Goal: Information Seeking & Learning: Learn about a topic

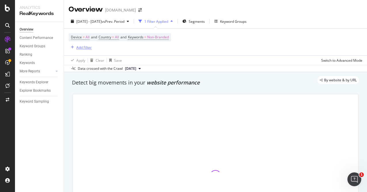
click at [79, 49] on div "Add Filter" at bounding box center [83, 47] width 15 height 5
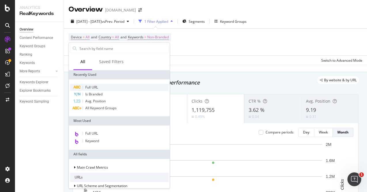
click at [95, 86] on span "Full URL" at bounding box center [91, 87] width 13 height 5
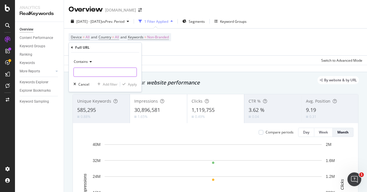
click at [88, 71] on input "text" at bounding box center [105, 71] width 63 height 9
type input "/PL/"
click at [126, 84] on div "button" at bounding box center [124, 83] width 8 height 3
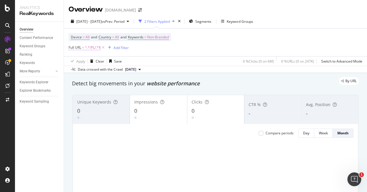
click at [92, 46] on span "^.*/PL/.*$" at bounding box center [93, 47] width 16 height 8
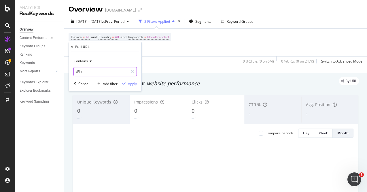
click at [89, 70] on input "/PL/" at bounding box center [101, 71] width 54 height 9
type input "/pl/"
click at [130, 83] on div "Apply" at bounding box center [132, 83] width 9 height 5
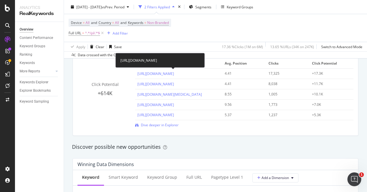
scroll to position [423, 0]
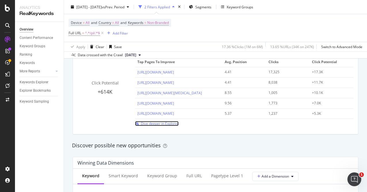
click at [143, 124] on div "Click Potential +614K Top pages to improve Avg. Position Clicks Click Potential…" at bounding box center [215, 91] width 276 height 69
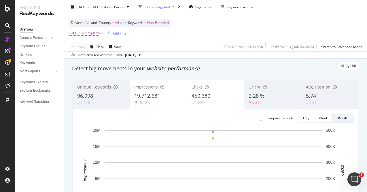
scroll to position [0, 0]
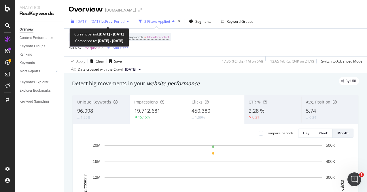
click at [102, 20] on span "[DATE] - [DATE]" at bounding box center [88, 21] width 25 height 5
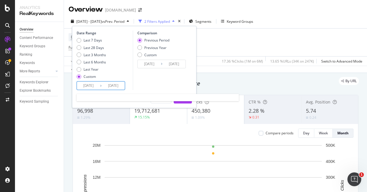
click at [92, 84] on input "[DATE]" at bounding box center [88, 86] width 23 height 8
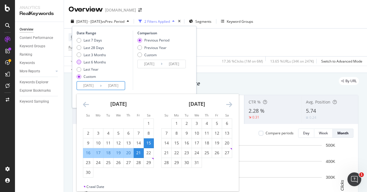
click at [92, 62] on div "Last 6 Months" at bounding box center [95, 62] width 22 height 5
type input "[DATE]"
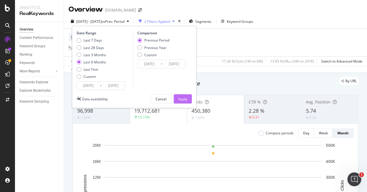
click at [178, 99] on div "Apply" at bounding box center [182, 98] width 9 height 5
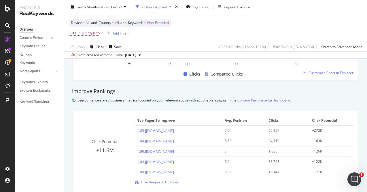
scroll to position [369, 0]
